Goal: Task Accomplishment & Management: Use online tool/utility

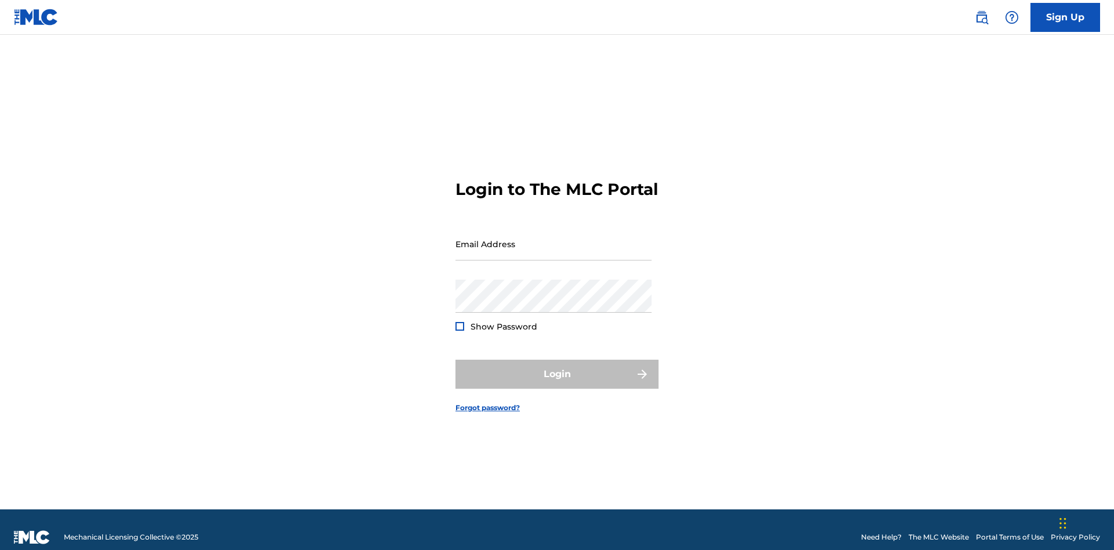
scroll to position [15, 0]
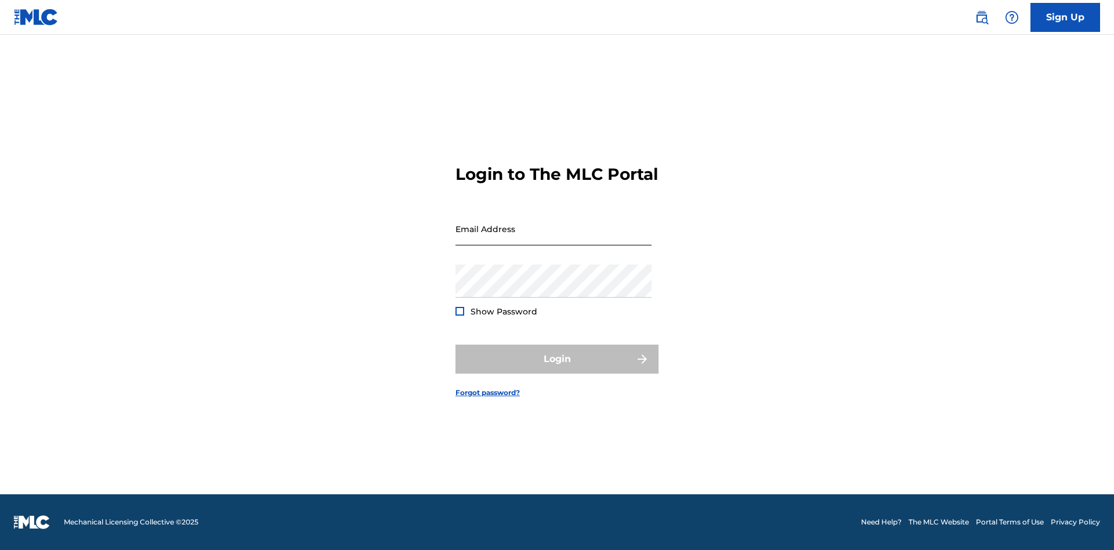
click at [554, 238] on input "Email Address" at bounding box center [554, 228] width 196 height 33
type input "[EMAIL_ADDRESS][DOMAIN_NAME]"
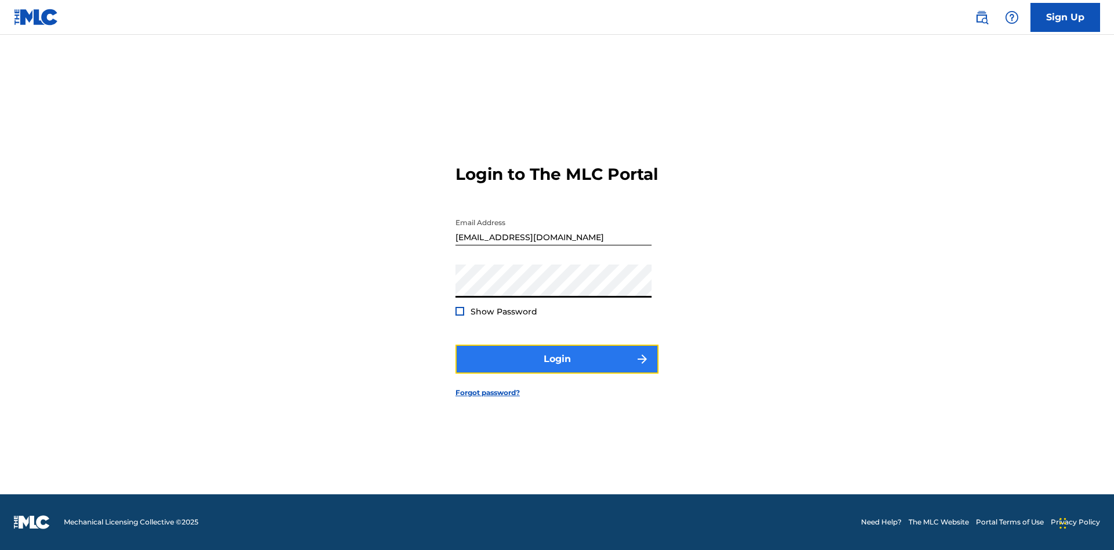
click at [557, 369] on button "Login" at bounding box center [557, 359] width 203 height 29
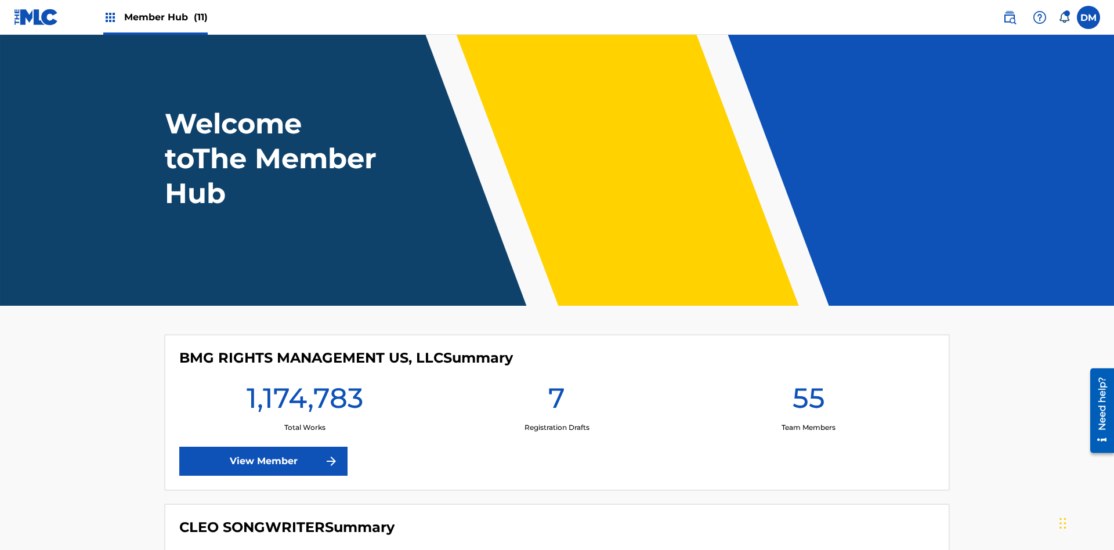
click at [165, 17] on span "Member Hub (11)" at bounding box center [166, 16] width 84 height 13
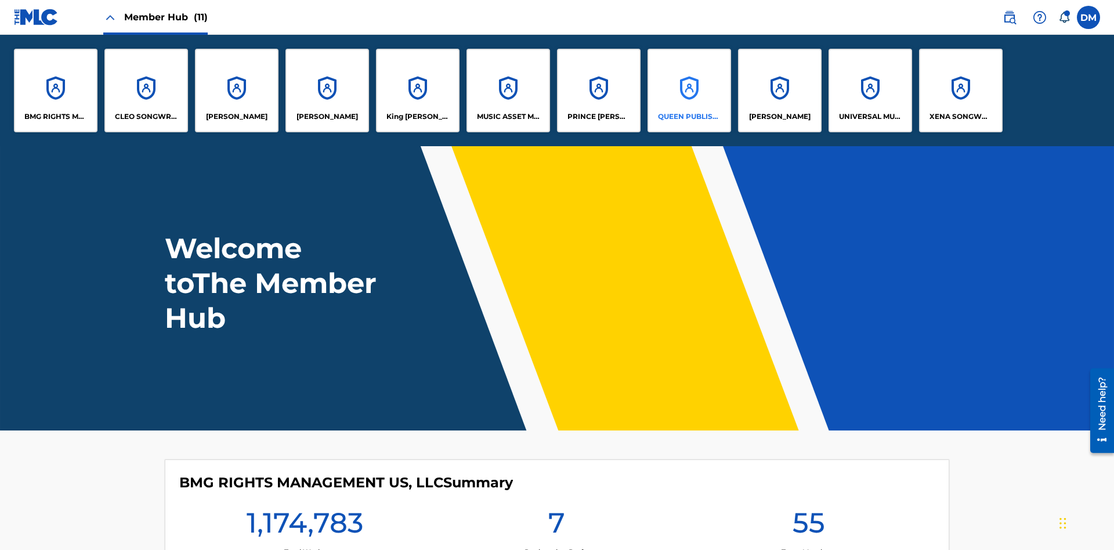
click at [689, 117] on p "QUEEN PUBLISHA" at bounding box center [689, 116] width 63 height 10
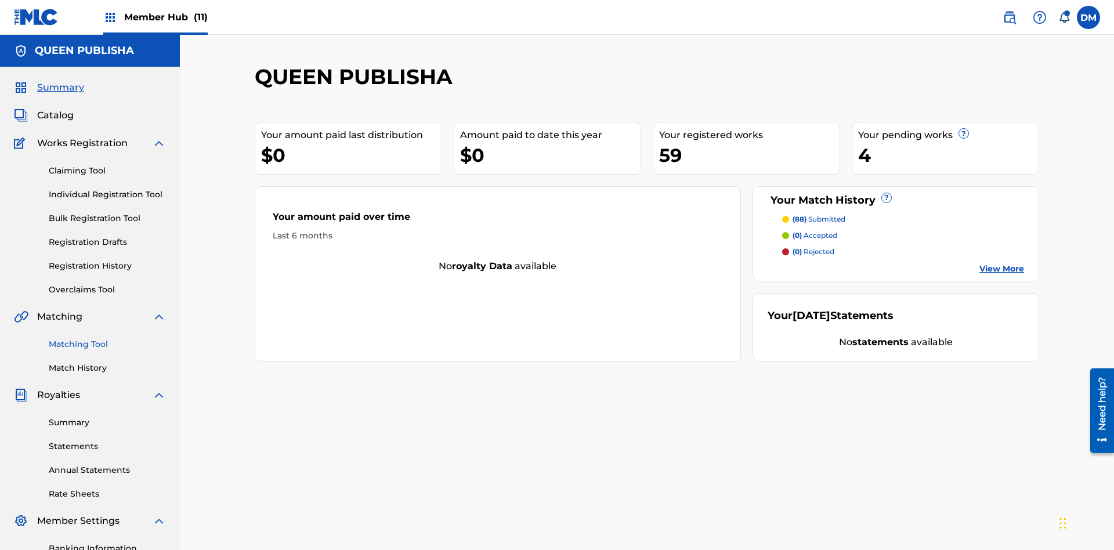
click at [107, 338] on link "Matching Tool" at bounding box center [107, 344] width 117 height 12
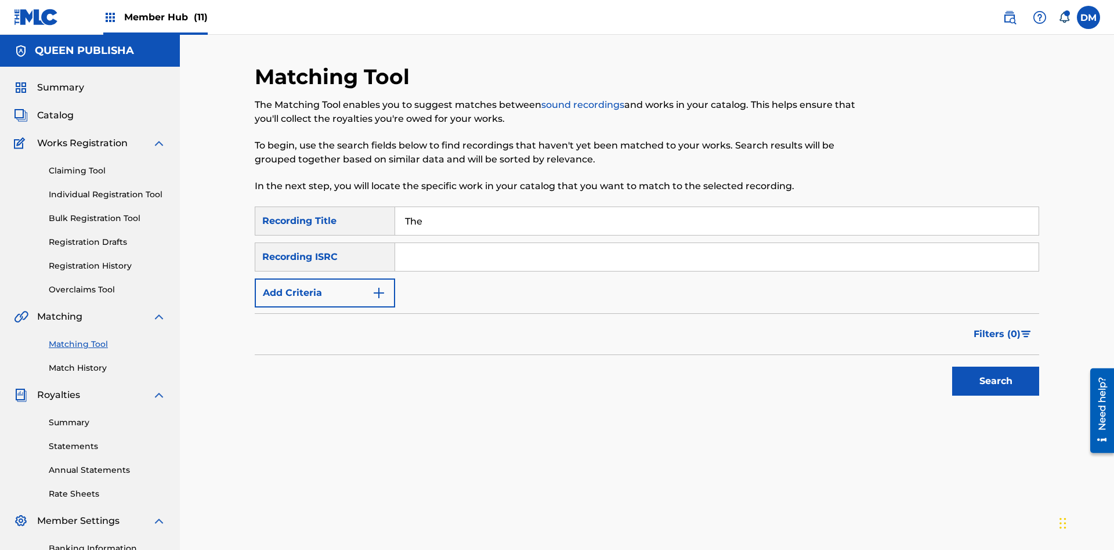
type input "The"
click at [996, 367] on button "Search" at bounding box center [995, 381] width 87 height 29
click at [717, 207] on input "The" at bounding box center [717, 221] width 644 height 28
click at [717, 243] on input "Search Form" at bounding box center [717, 257] width 644 height 28
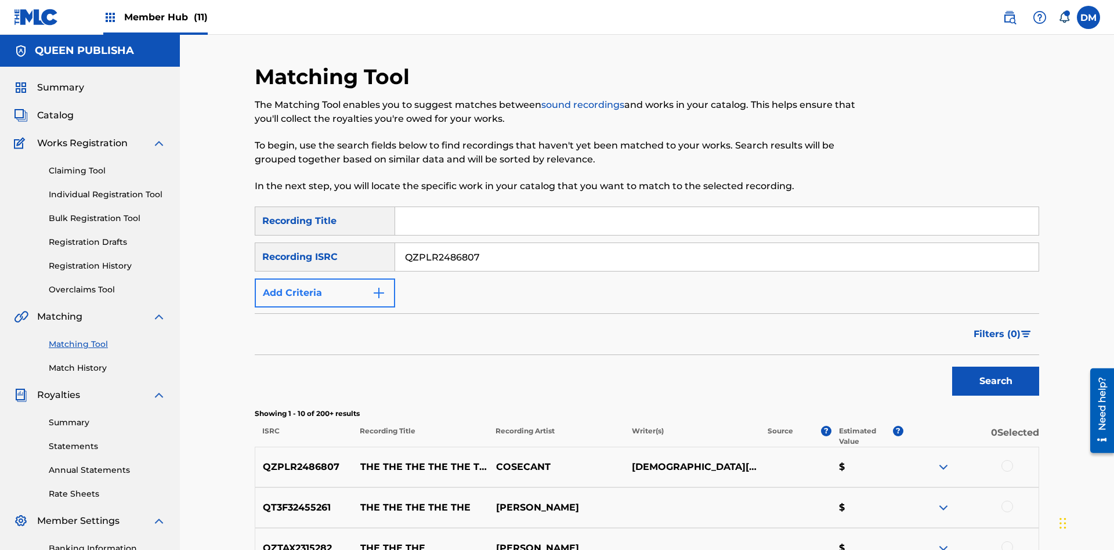
type input "QZPLR2486807"
click at [996, 367] on button "Search" at bounding box center [995, 381] width 87 height 29
click at [717, 243] on input "QZPLR2486807" at bounding box center [717, 257] width 644 height 28
click at [717, 207] on input "Search Form" at bounding box center [717, 221] width 644 height 28
type input "THE THE THE THE THE THE THE THE"
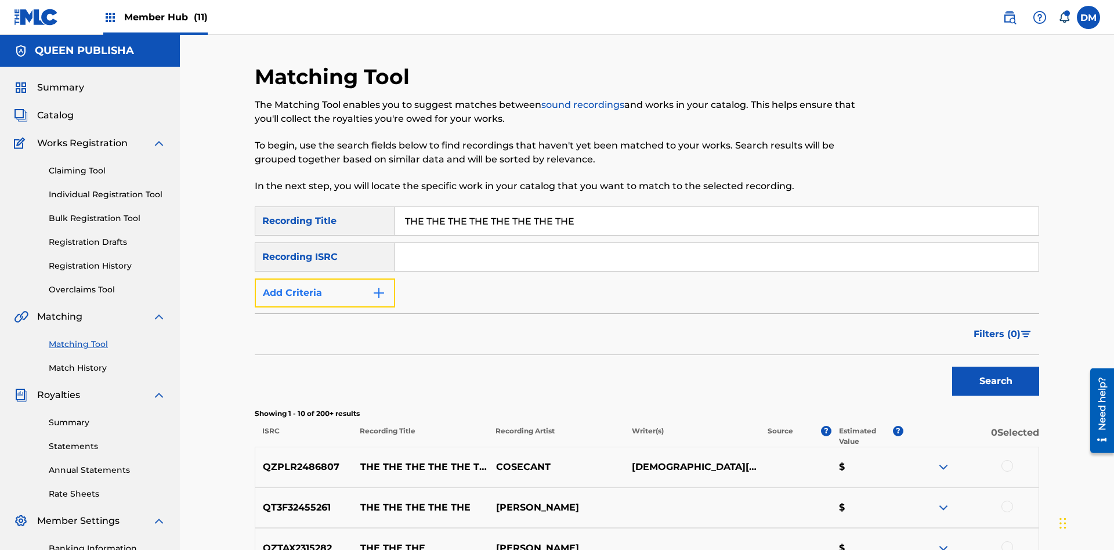
click at [325, 279] on button "Add Criteria" at bounding box center [325, 293] width 140 height 29
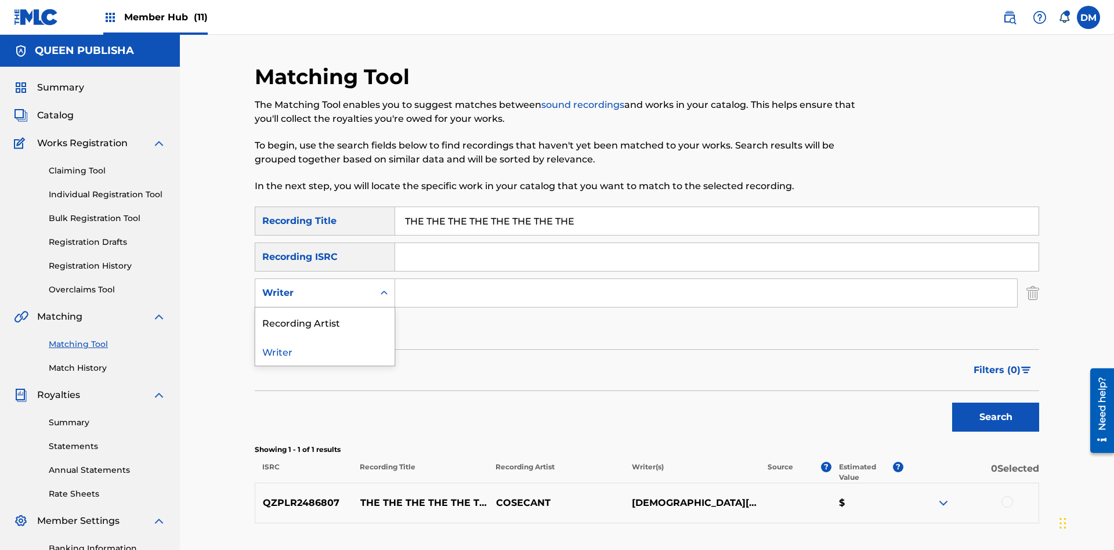
click at [325, 308] on div "Recording Artist" at bounding box center [324, 322] width 139 height 29
click at [325, 315] on button "Add Criteria" at bounding box center [325, 329] width 140 height 29
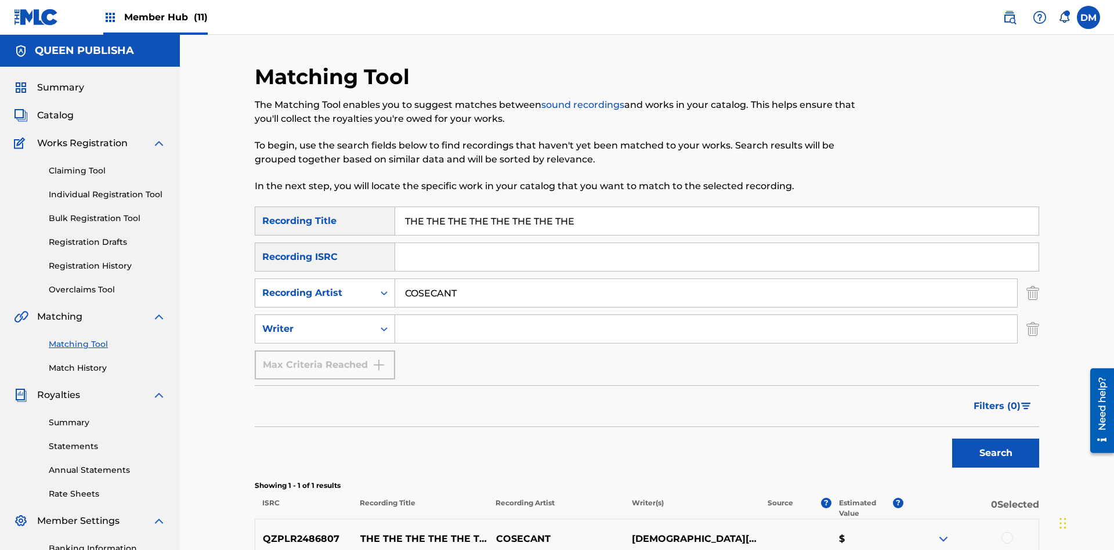
type input "COSECANT"
click at [706, 315] on input "Search Form" at bounding box center [706, 329] width 622 height 28
type input "[DEMOGRAPHIC_DATA][PERSON_NAME]"
click at [996, 439] on button "Search" at bounding box center [995, 453] width 87 height 29
click at [717, 207] on input "THE THE THE THE THE THE THE THE" at bounding box center [717, 221] width 644 height 28
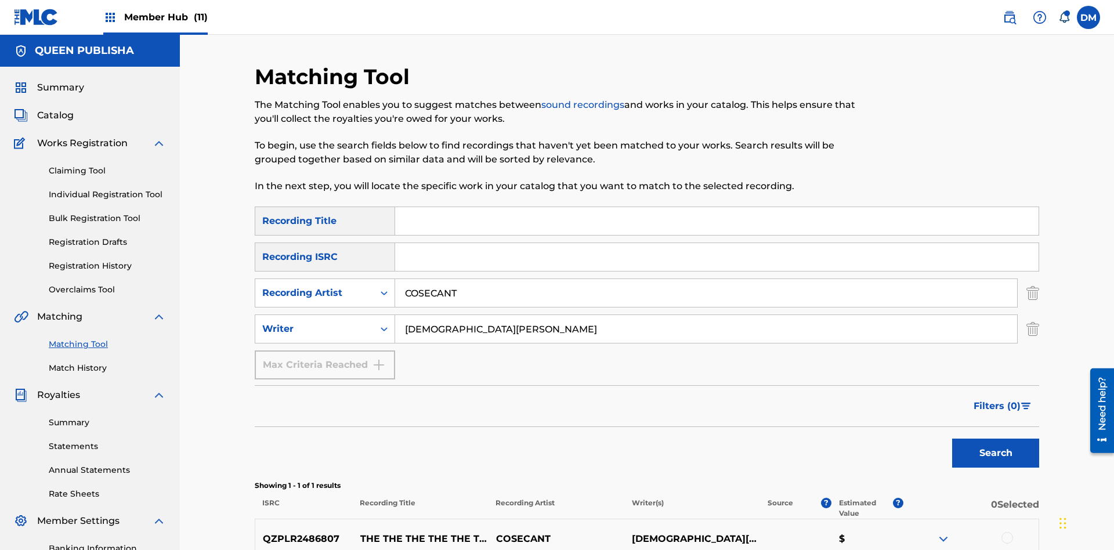
click at [706, 279] on input "COSECANT" at bounding box center [706, 293] width 622 height 28
click at [706, 315] on input "[DEMOGRAPHIC_DATA][PERSON_NAME]" at bounding box center [706, 329] width 622 height 28
click at [717, 207] on input "Search Form" at bounding box center [717, 221] width 644 height 28
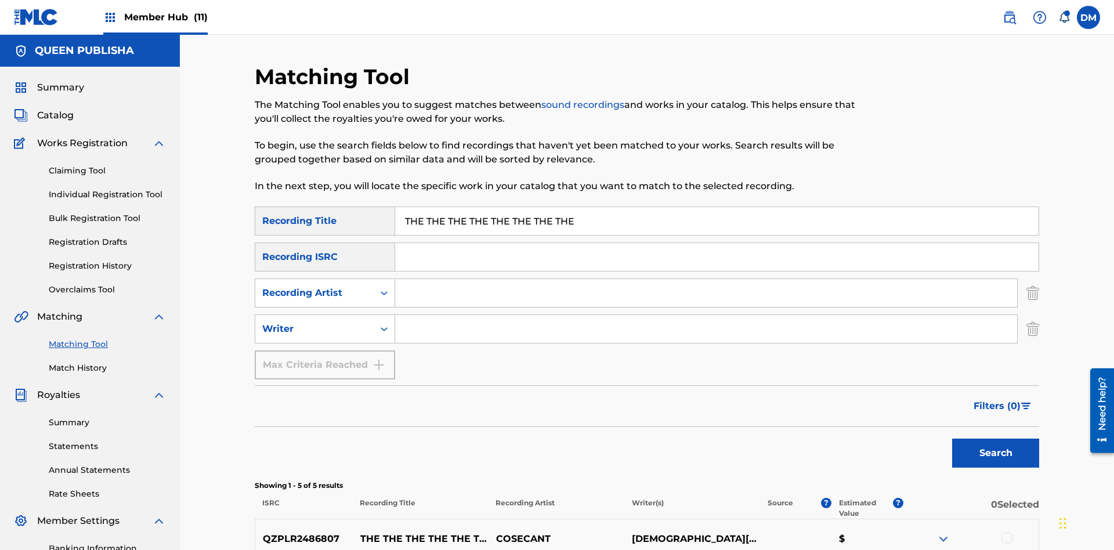
type input "THE THE THE THE THE THE THE THE"
click at [996, 439] on button "Search" at bounding box center [995, 453] width 87 height 29
click at [717, 207] on input "THE THE THE THE THE THE THE THE" at bounding box center [717, 221] width 644 height 28
click at [706, 279] on input "Search Form" at bounding box center [706, 293] width 622 height 28
type input "COSECANT"
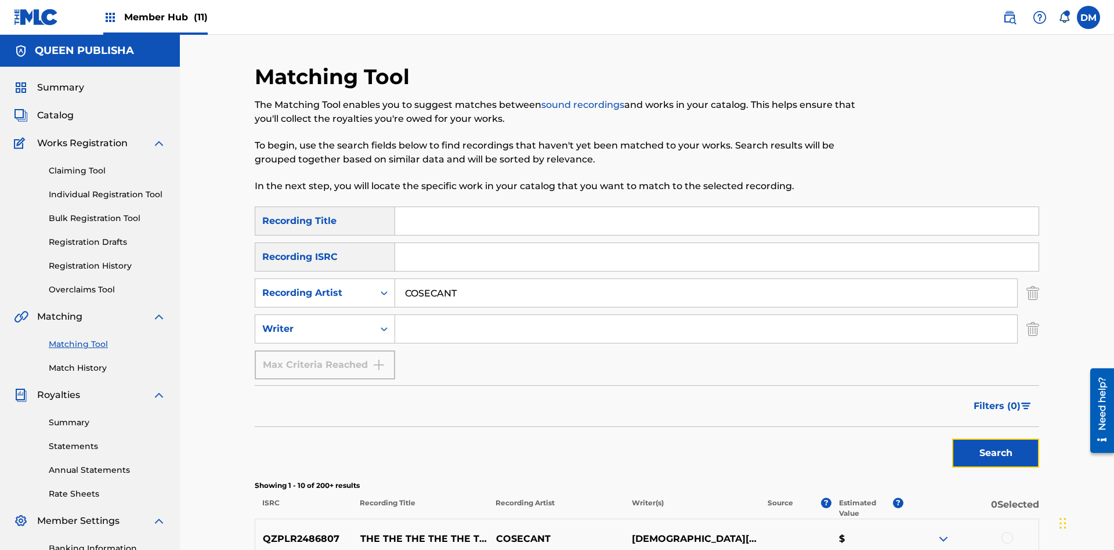
click at [996, 439] on button "Search" at bounding box center [995, 453] width 87 height 29
click at [706, 279] on input "COSECANT" at bounding box center [706, 293] width 622 height 28
click at [706, 315] on input "Search Form" at bounding box center [706, 329] width 622 height 28
click at [996, 439] on button "Search" at bounding box center [995, 453] width 87 height 29
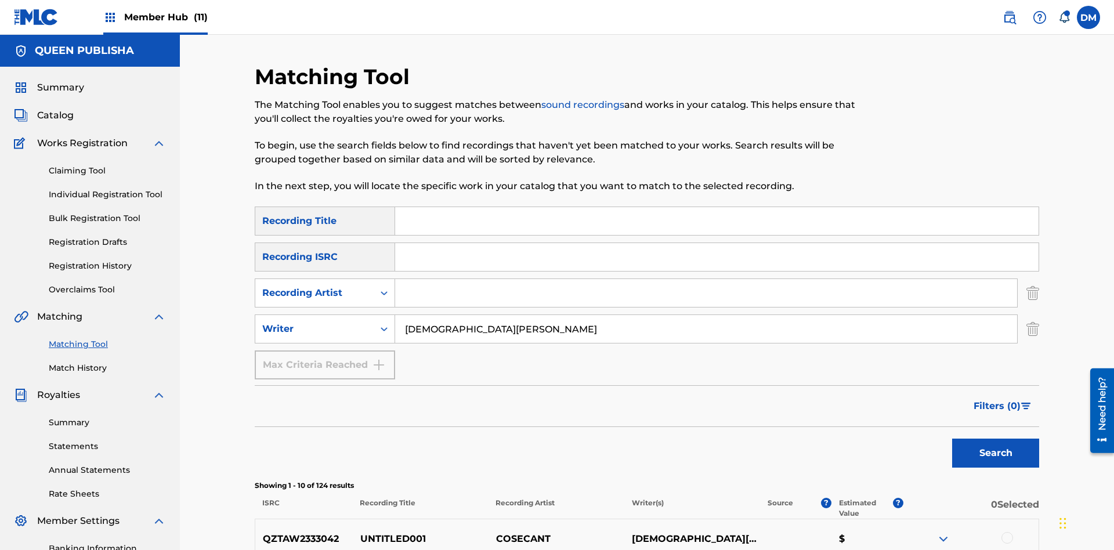
click at [706, 315] on input "[DEMOGRAPHIC_DATA][PERSON_NAME]" at bounding box center [706, 329] width 622 height 28
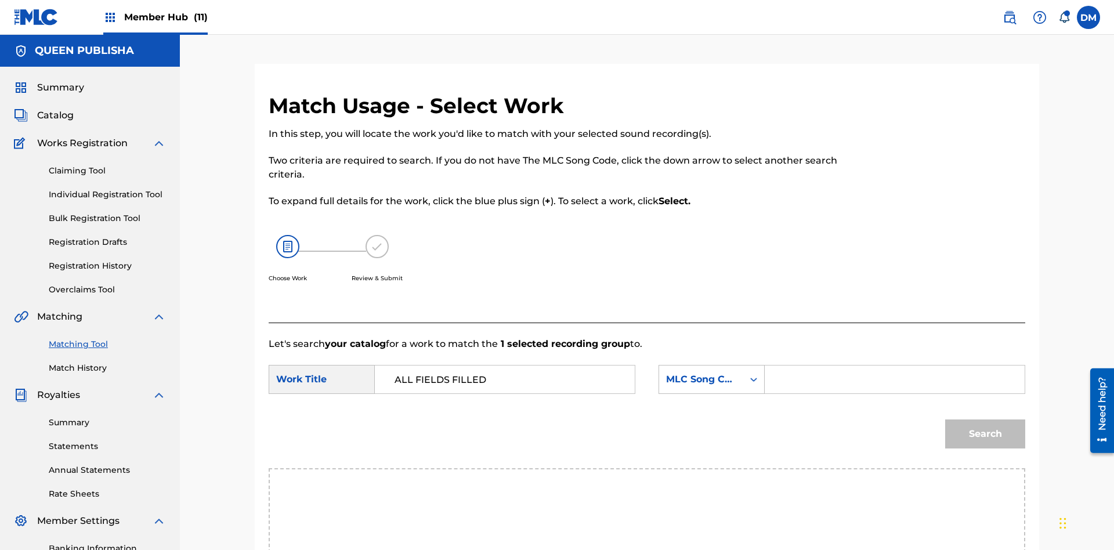
type input "ALL FIELDS FILLED"
click at [711, 373] on div "MLC Song Code" at bounding box center [701, 380] width 70 height 14
click at [985, 420] on button "Search" at bounding box center [985, 434] width 80 height 29
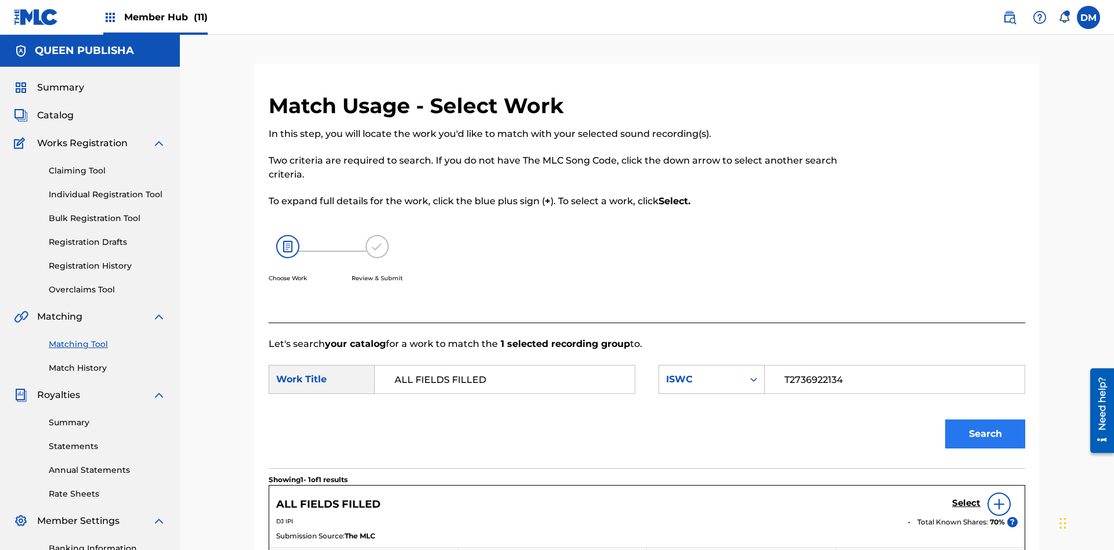
click at [894, 366] on input "T2736922134" at bounding box center [895, 380] width 240 height 28
click at [711, 373] on div "ISWC" at bounding box center [701, 380] width 70 height 14
click at [985, 420] on button "Search" at bounding box center [985, 434] width 80 height 29
click at [894, 366] on input "Search Form" at bounding box center [895, 380] width 240 height 28
click at [985, 420] on button "Search" at bounding box center [985, 434] width 80 height 29
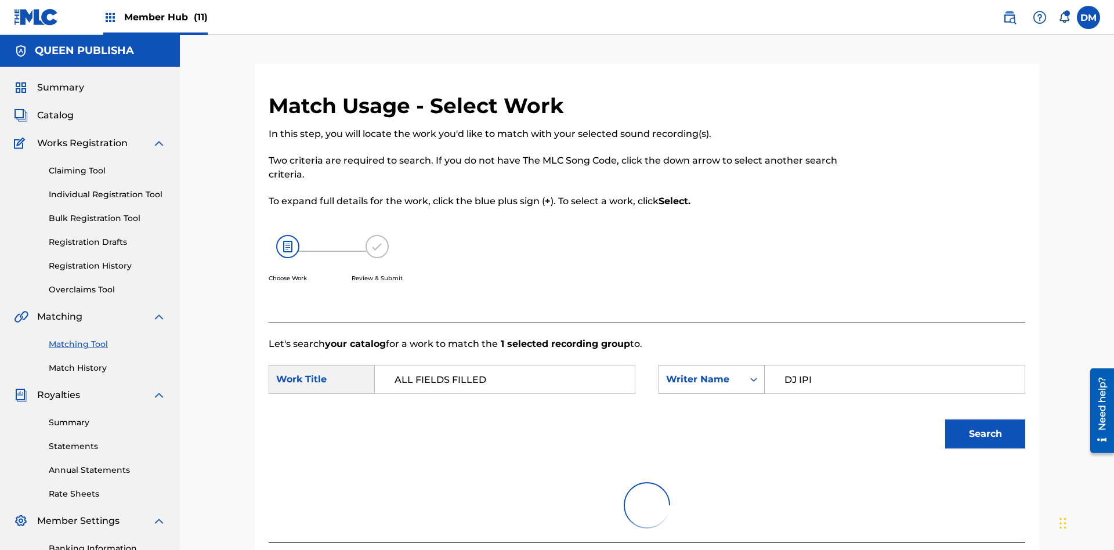
click at [894, 366] on input "DJ IPI" at bounding box center [895, 380] width 240 height 28
click at [711, 373] on div "Writer Name" at bounding box center [701, 380] width 70 height 14
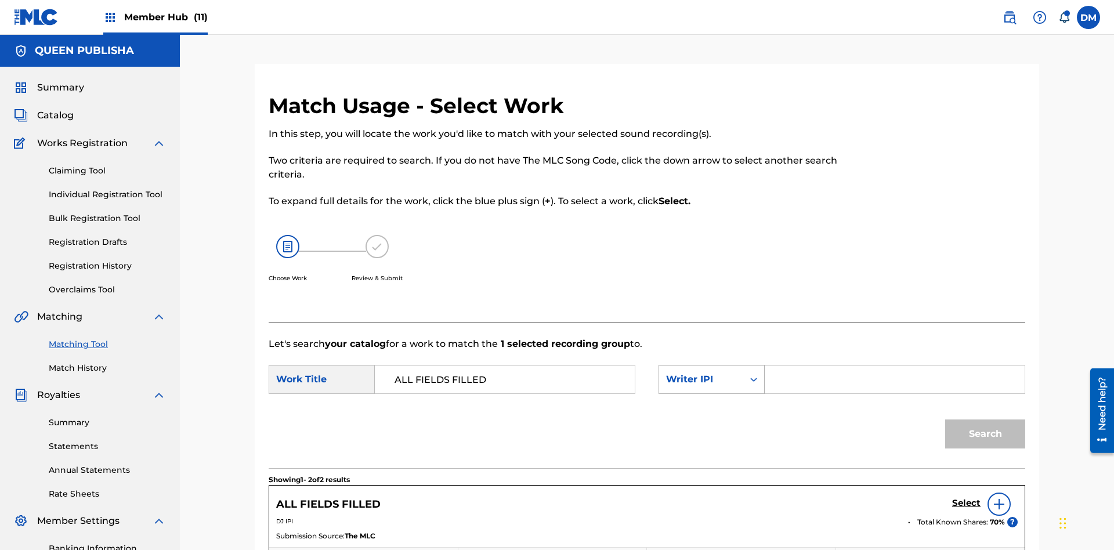
click at [894, 366] on input "Search Form" at bounding box center [895, 380] width 240 height 28
type input "00280959528"
click at [985, 420] on button "Search" at bounding box center [985, 434] width 80 height 29
click at [894, 366] on input "00280959528" at bounding box center [895, 380] width 240 height 28
click at [711, 373] on div "Writer IPI" at bounding box center [701, 380] width 70 height 14
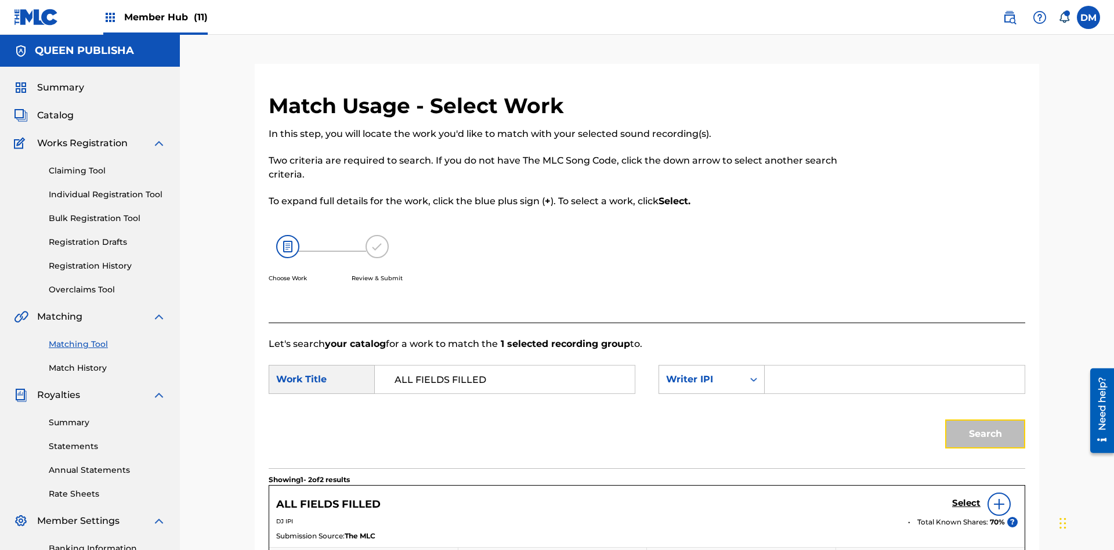
click at [985, 420] on button "Search" at bounding box center [985, 434] width 80 height 29
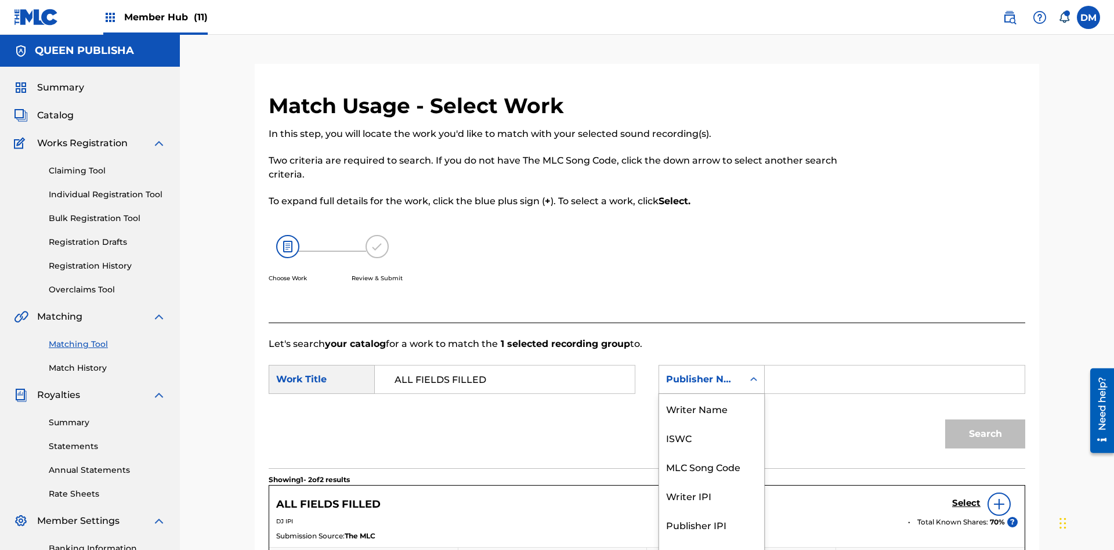
click at [711, 510] on div "Publisher IPI" at bounding box center [711, 524] width 105 height 29
